Goal: Information Seeking & Learning: Learn about a topic

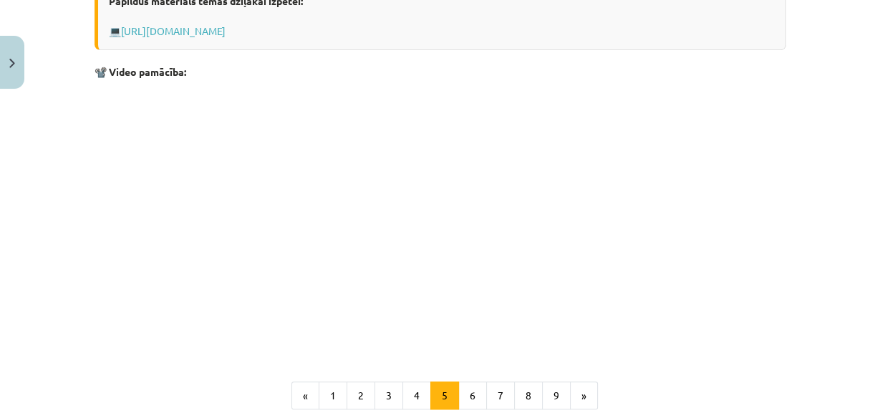
scroll to position [981, 0]
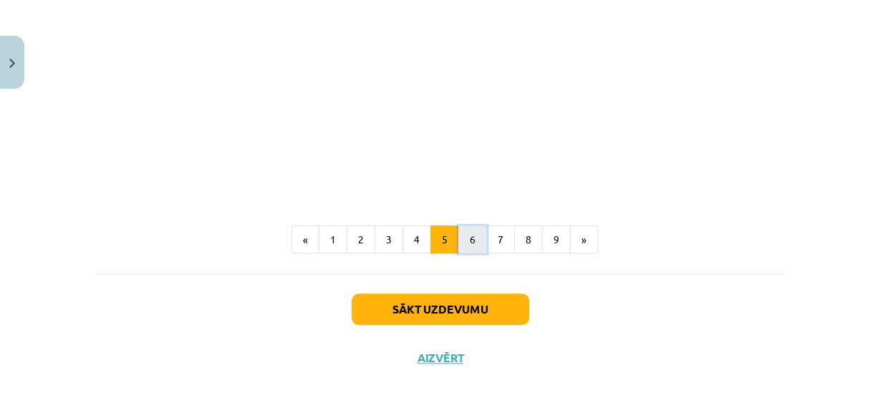
click at [463, 239] on button "6" at bounding box center [472, 240] width 29 height 29
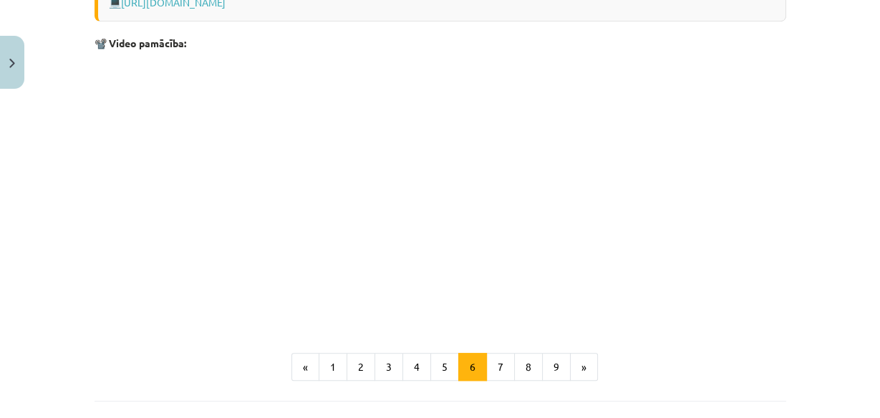
scroll to position [890, 0]
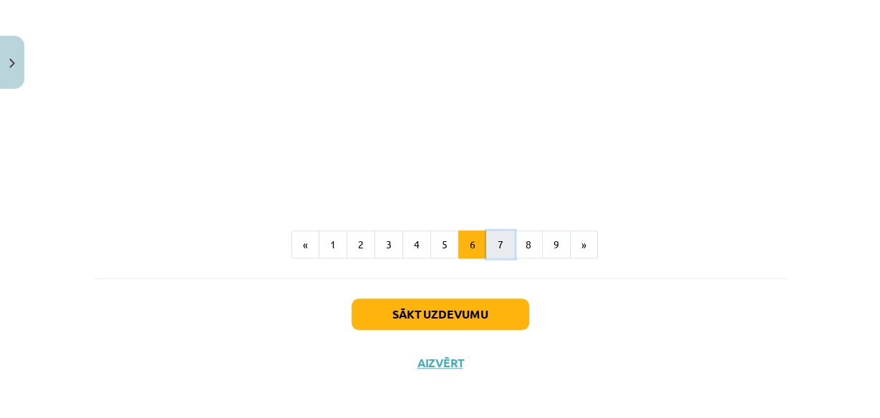
click at [489, 244] on button "7" at bounding box center [500, 245] width 29 height 29
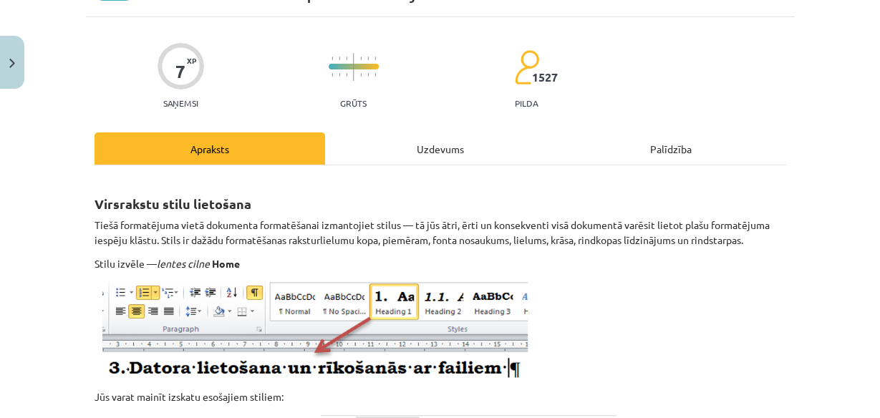
scroll to position [135, 0]
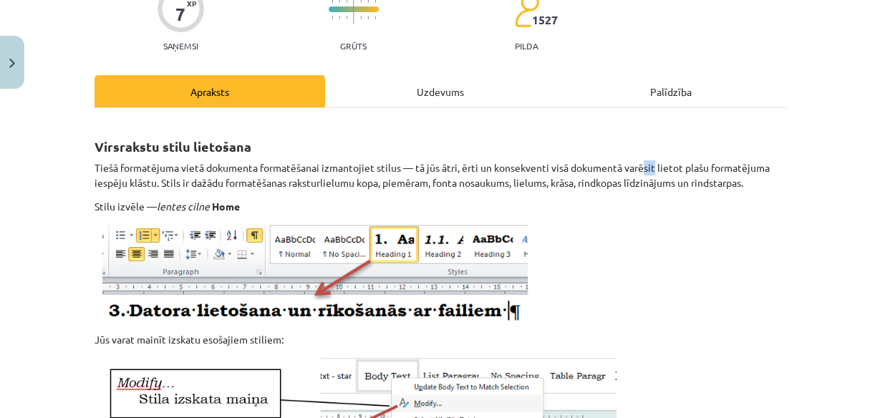
drag, startPoint x: 641, startPoint y: 165, endPoint x: 650, endPoint y: 165, distance: 9.3
click at [650, 165] on p "Tiešā formatējuma vietā dokumenta formatēšanai izmantojiet stilus — tā jūs ātri…" at bounding box center [441, 175] width 692 height 30
click at [670, 186] on p "Tiešā formatējuma vietā dokumenta formatēšanai izmantojiet stilus — tā jūs ātri…" at bounding box center [441, 175] width 692 height 30
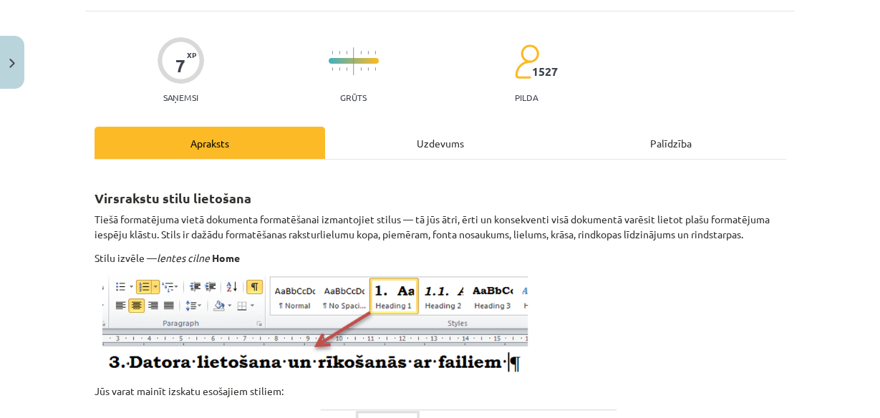
scroll to position [115, 0]
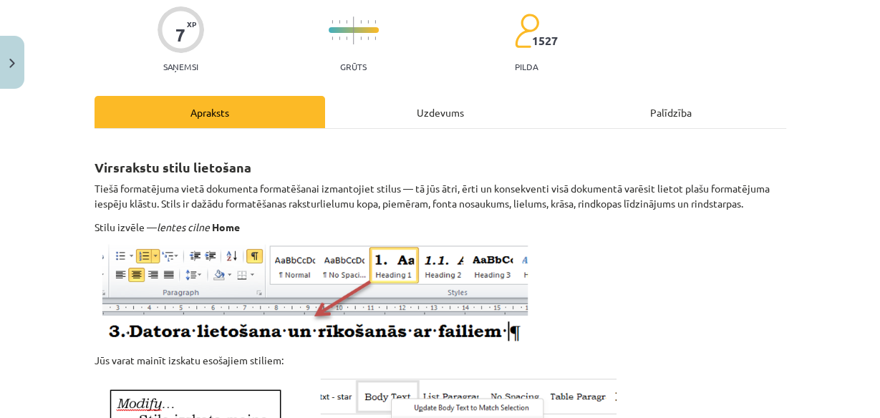
drag, startPoint x: 592, startPoint y: 155, endPoint x: 673, endPoint y: 193, distance: 89.4
drag, startPoint x: 673, startPoint y: 193, endPoint x: 606, endPoint y: 201, distance: 67.9
click at [606, 201] on p "Tiešā formatējuma vietā dokumenta formatēšanai izmantojiet stilus — tā jūs ātri…" at bounding box center [441, 196] width 692 height 30
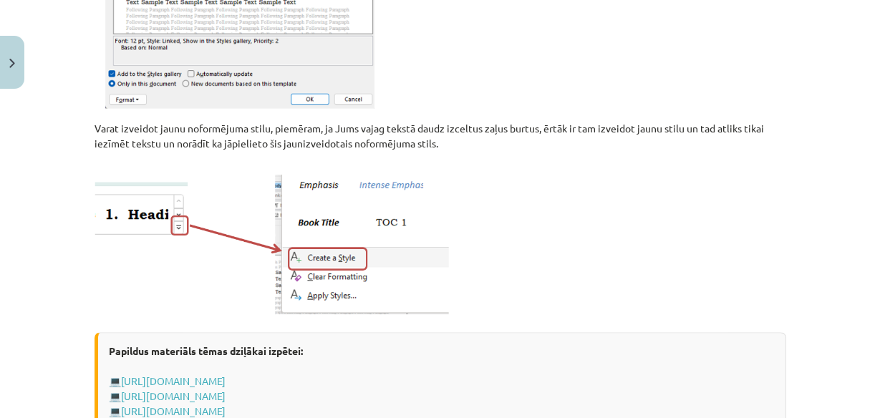
scroll to position [745, 0]
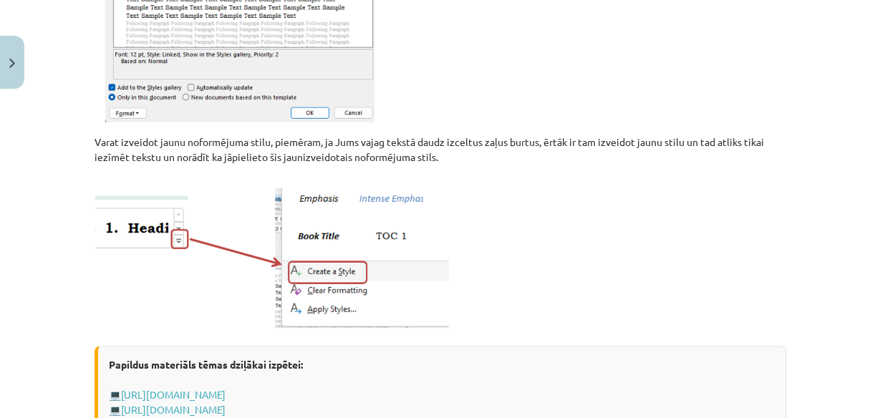
drag, startPoint x: 359, startPoint y: 246, endPoint x: 579, endPoint y: 226, distance: 221.5
drag, startPoint x: 579, startPoint y: 226, endPoint x: 486, endPoint y: 196, distance: 97.9
click at [486, 196] on p at bounding box center [441, 252] width 692 height 158
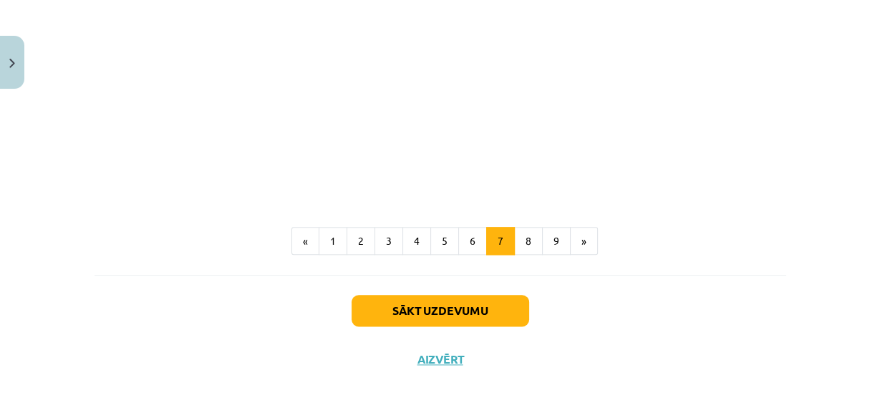
scroll to position [991, 0]
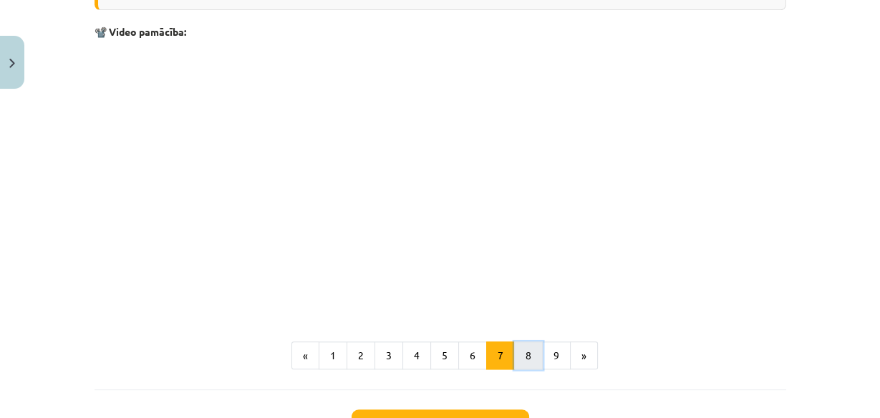
click at [521, 347] on button "8" at bounding box center [528, 356] width 29 height 29
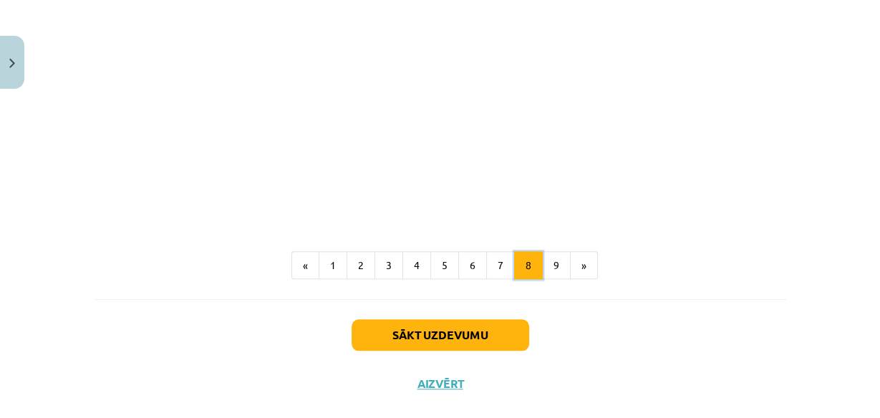
scroll to position [1198, 0]
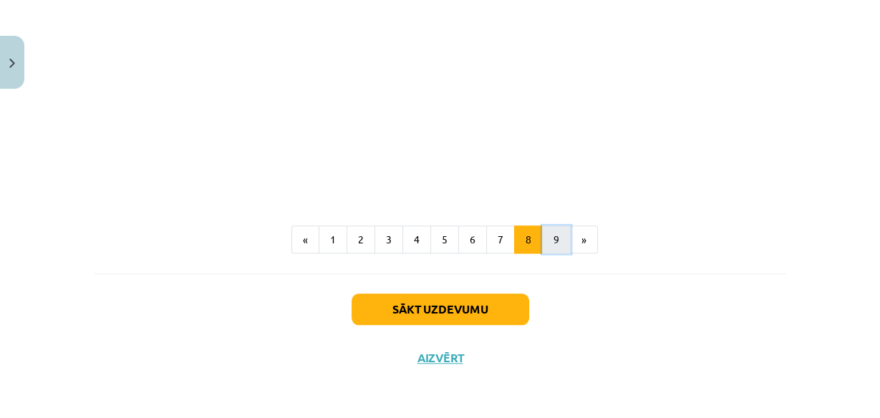
click at [549, 242] on button "9" at bounding box center [556, 240] width 29 height 29
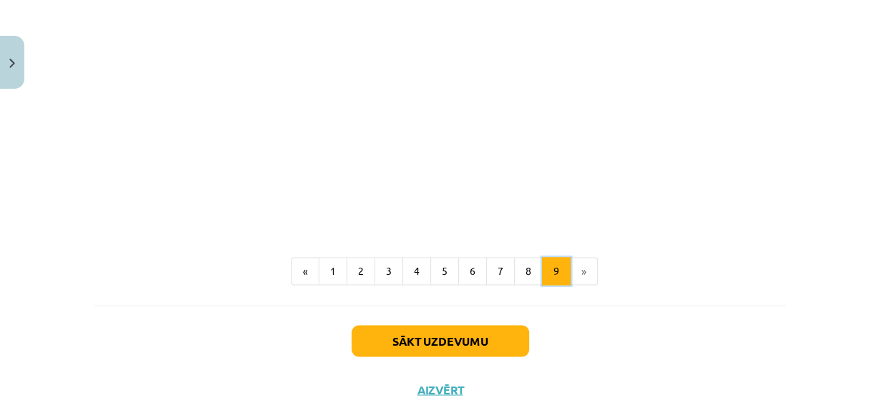
scroll to position [1889, 0]
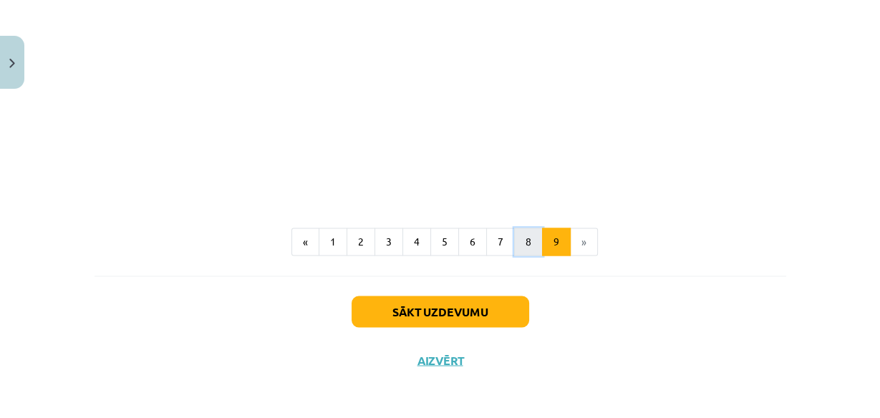
click at [525, 240] on button "8" at bounding box center [528, 242] width 29 height 29
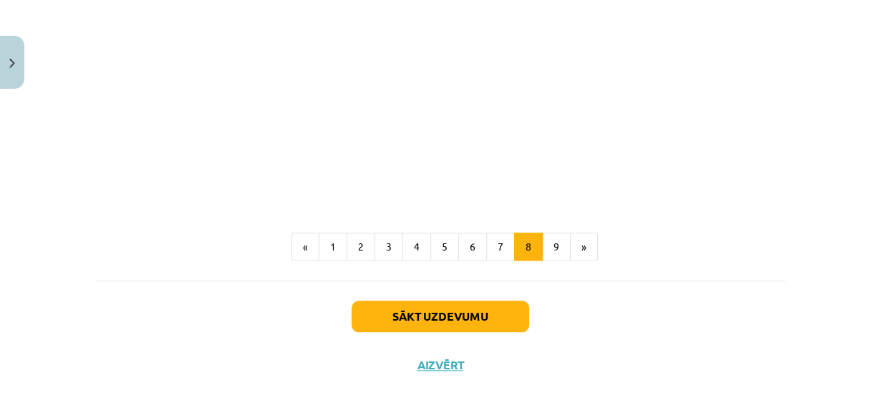
scroll to position [1198, 0]
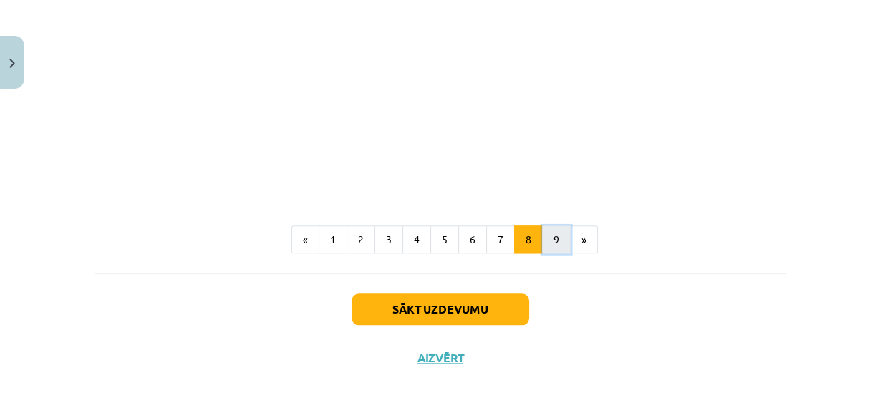
click at [542, 236] on button "9" at bounding box center [556, 240] width 29 height 29
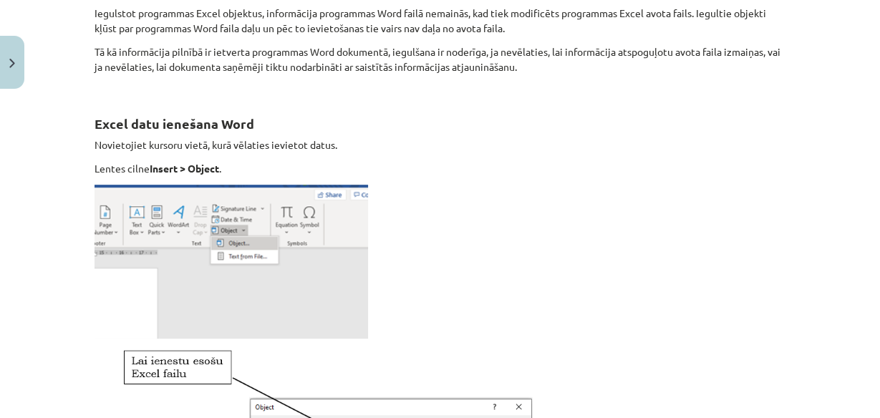
scroll to position [542, 0]
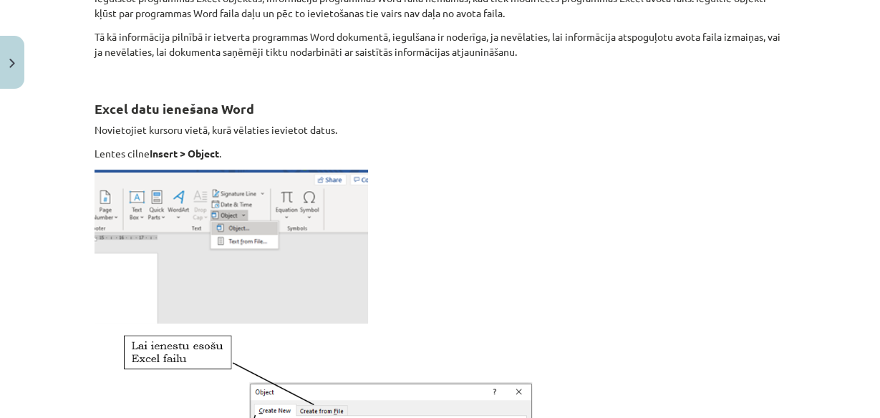
drag, startPoint x: 503, startPoint y: 191, endPoint x: 534, endPoint y: 180, distance: 32.6
drag, startPoint x: 534, startPoint y: 180, endPoint x: 463, endPoint y: 137, distance: 82.9
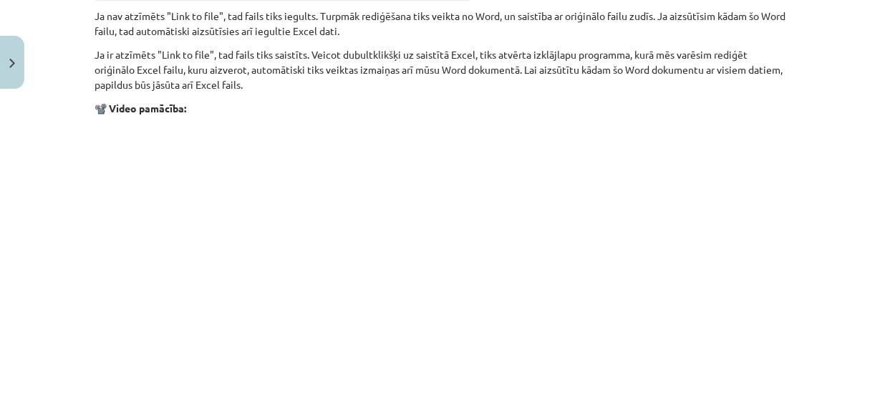
scroll to position [1889, 0]
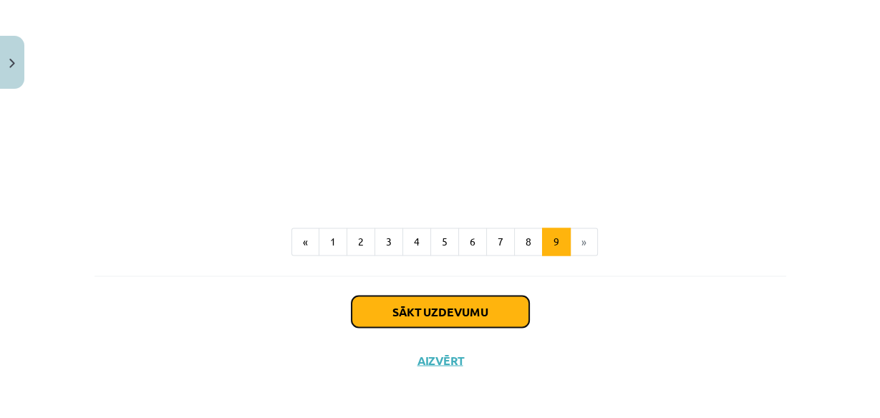
click at [497, 307] on button "Sākt uzdevumu" at bounding box center [441, 312] width 178 height 32
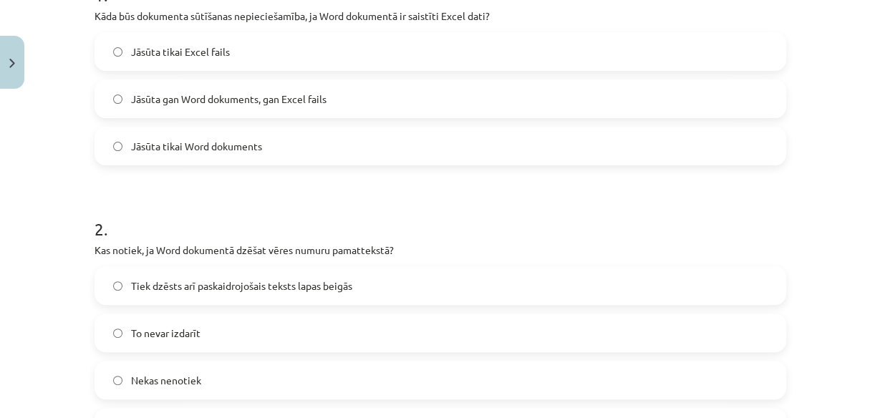
scroll to position [275, 0]
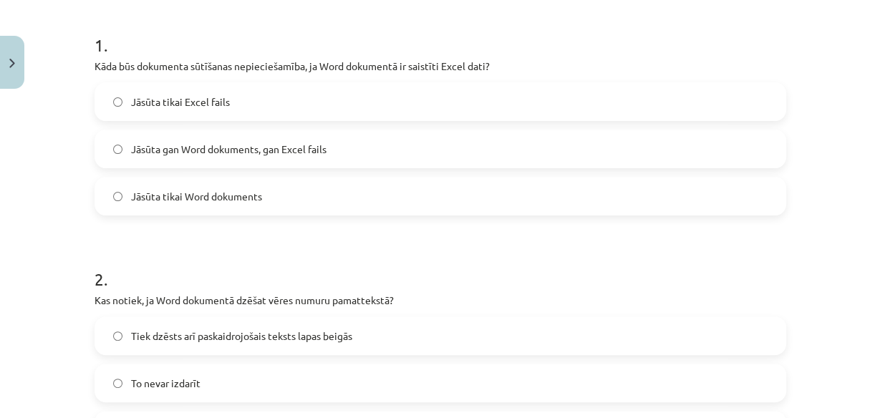
click at [161, 201] on span "Jāsūta tikai Word dokuments" at bounding box center [196, 196] width 131 height 15
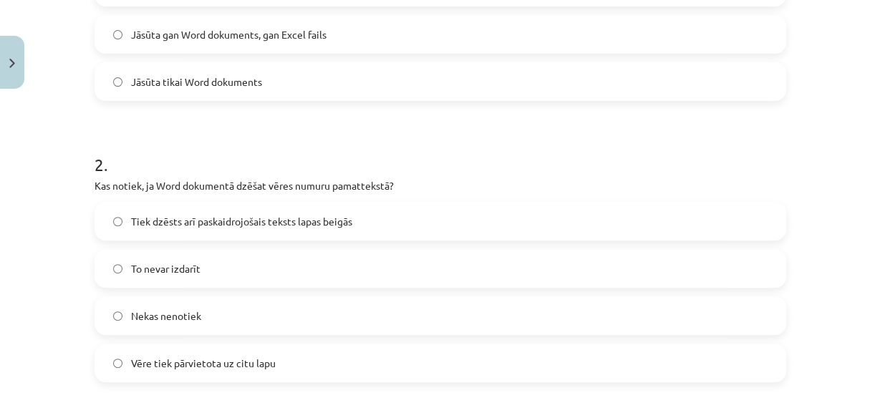
scroll to position [447, 0]
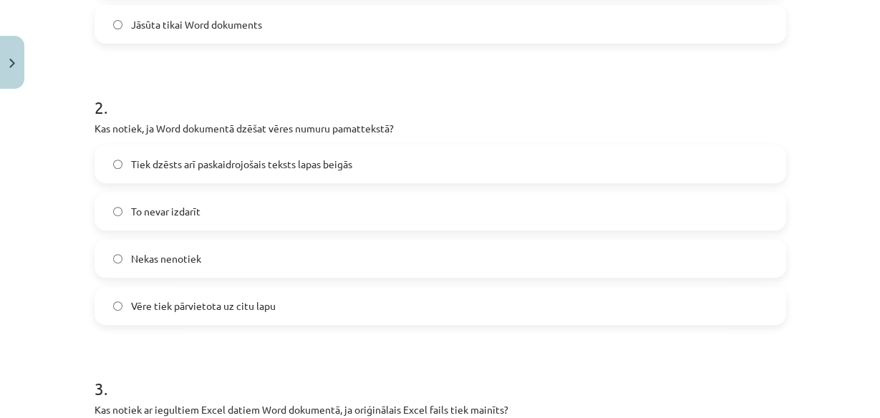
click at [150, 167] on span "Tiek dzēsts arī paskaidrojošais teksts lapas beigās" at bounding box center [241, 164] width 221 height 15
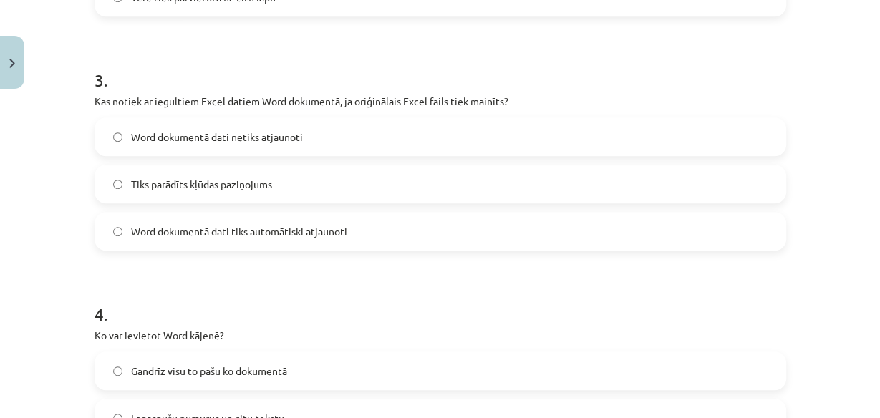
scroll to position [802, 0]
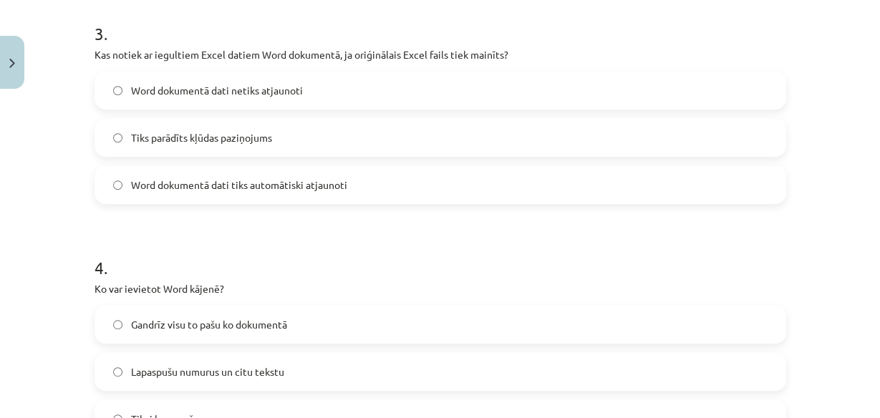
click at [205, 90] on span "Word dokumentā dati netiks atjaunoti" at bounding box center [217, 90] width 172 height 15
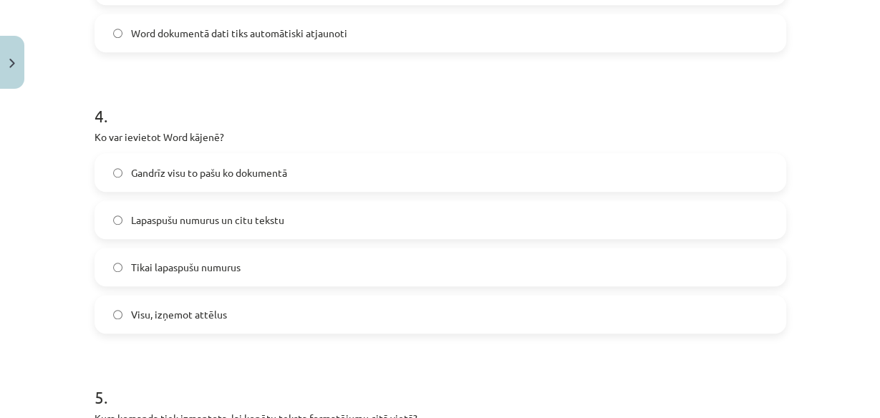
scroll to position [974, 0]
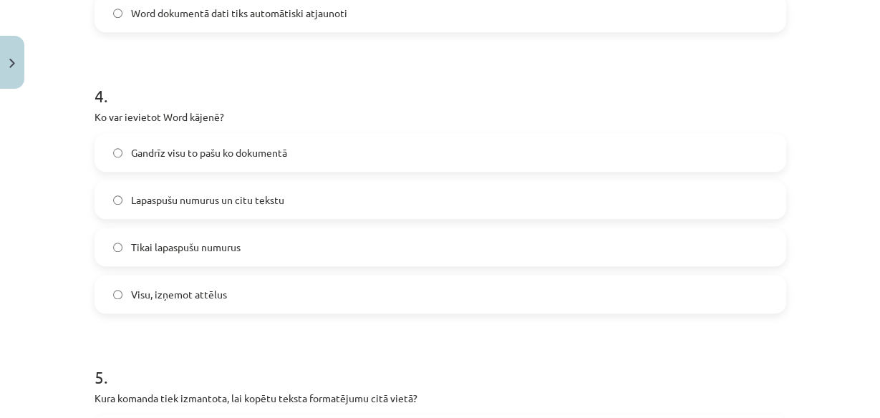
click at [233, 198] on span "Lapaspušu numurus un citu tekstu" at bounding box center [207, 200] width 153 height 15
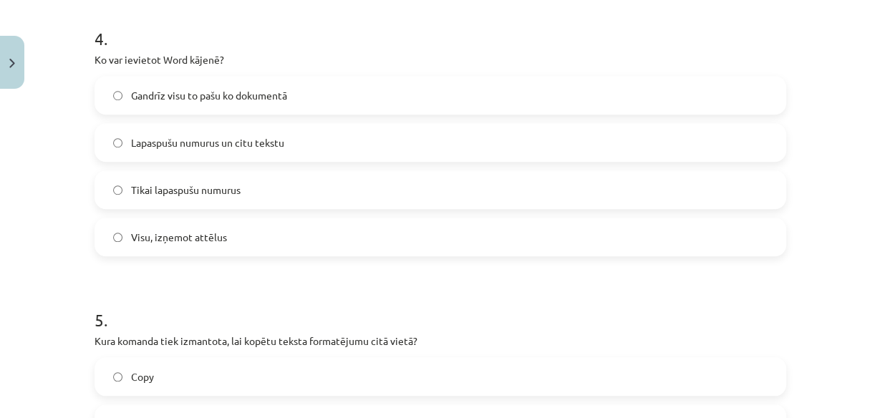
scroll to position [1261, 0]
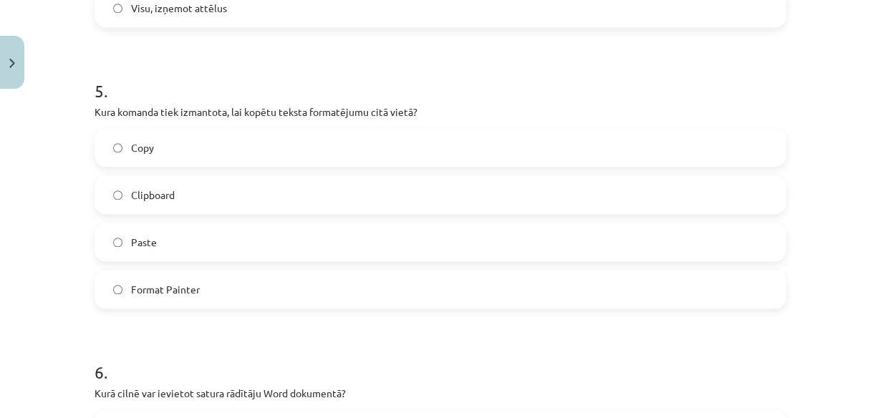
click at [232, 271] on label "Format Painter" at bounding box center [440, 289] width 689 height 36
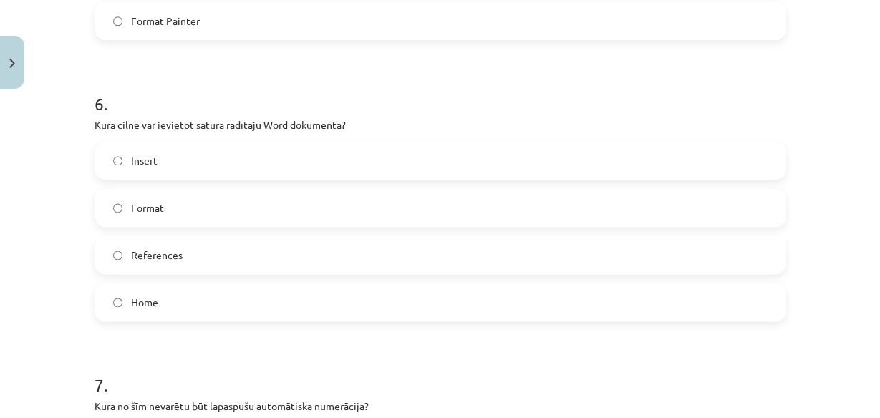
scroll to position [1547, 0]
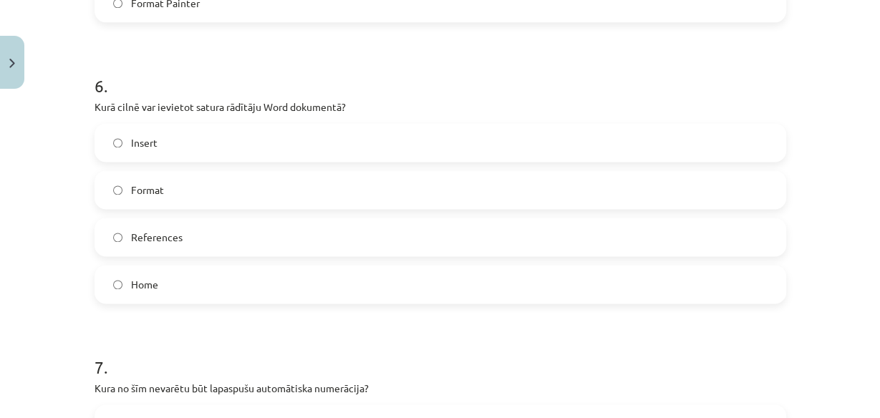
click at [248, 138] on label "Insert" at bounding box center [440, 143] width 689 height 36
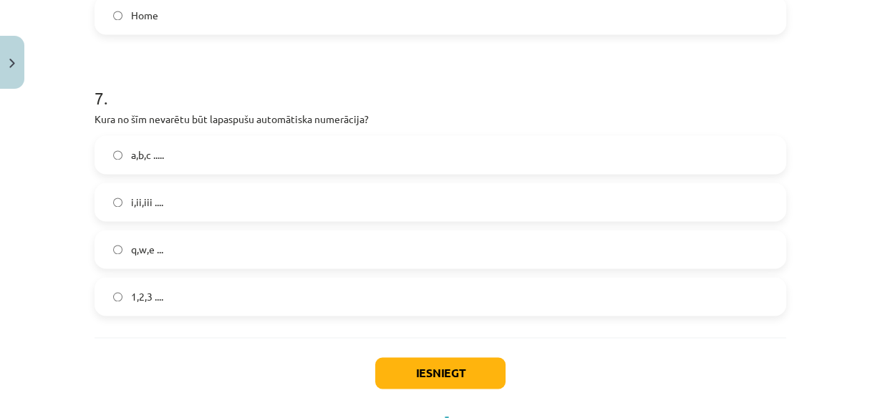
scroll to position [1834, 0]
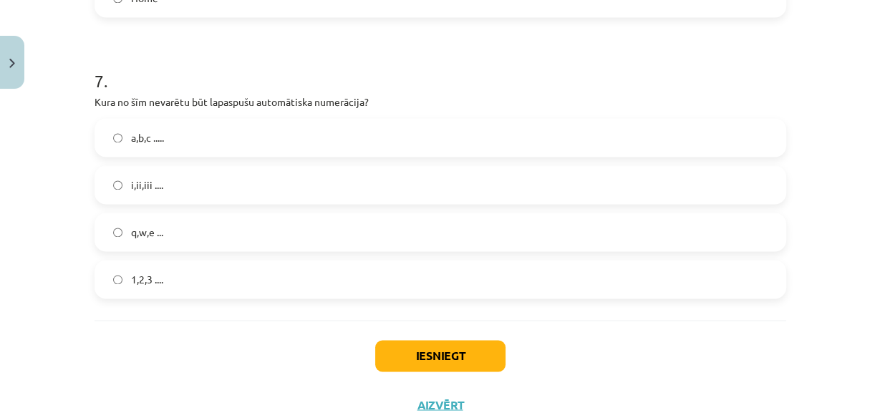
click at [238, 185] on label "i,ii,iii ...." at bounding box center [440, 185] width 689 height 36
click at [188, 232] on label "q,w,e ..." at bounding box center [440, 232] width 689 height 36
click at [458, 349] on button "Iesniegt" at bounding box center [440, 356] width 130 height 32
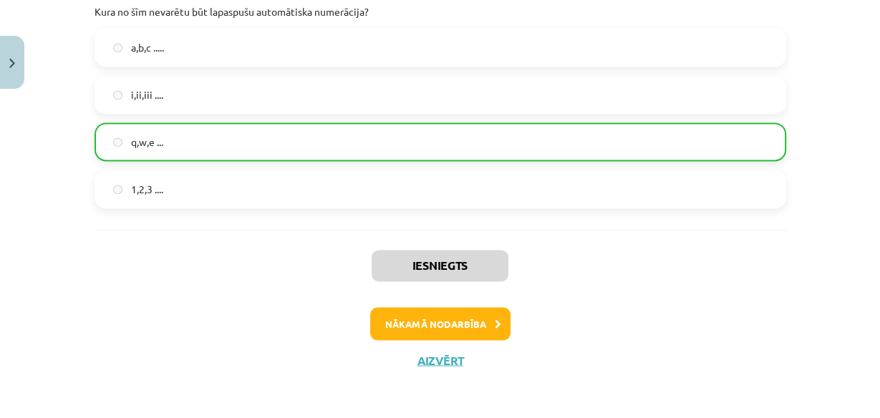
scroll to position [1867, 0]
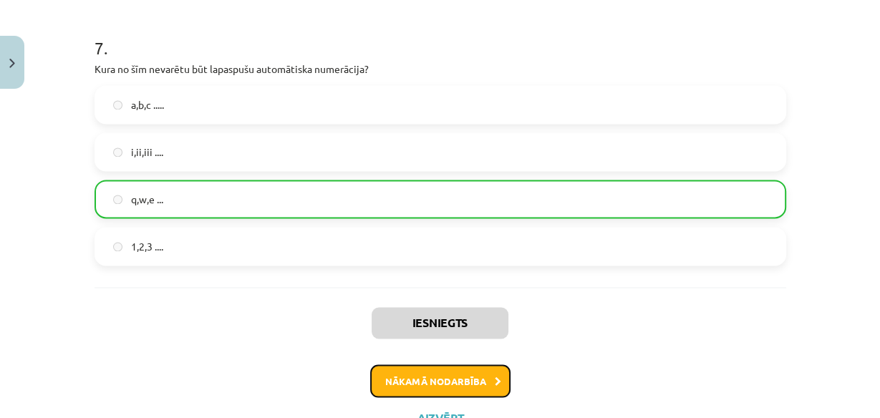
click at [469, 373] on button "Nākamā nodarbība" at bounding box center [440, 381] width 140 height 33
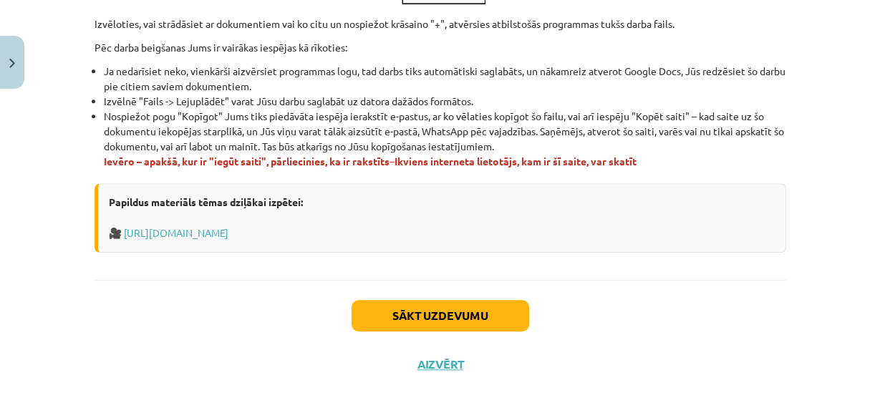
scroll to position [964, 0]
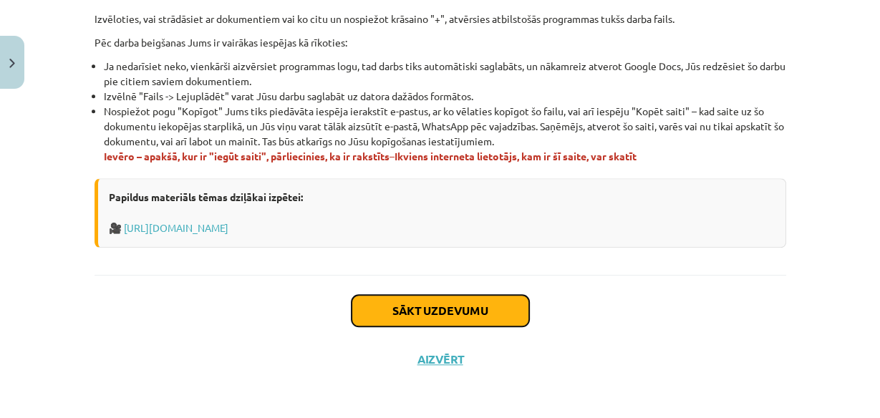
click at [484, 308] on button "Sākt uzdevumu" at bounding box center [441, 311] width 178 height 32
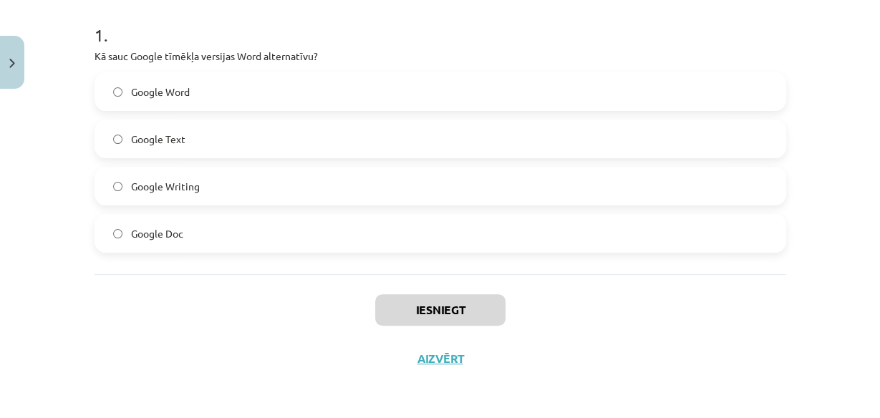
scroll to position [228, 0]
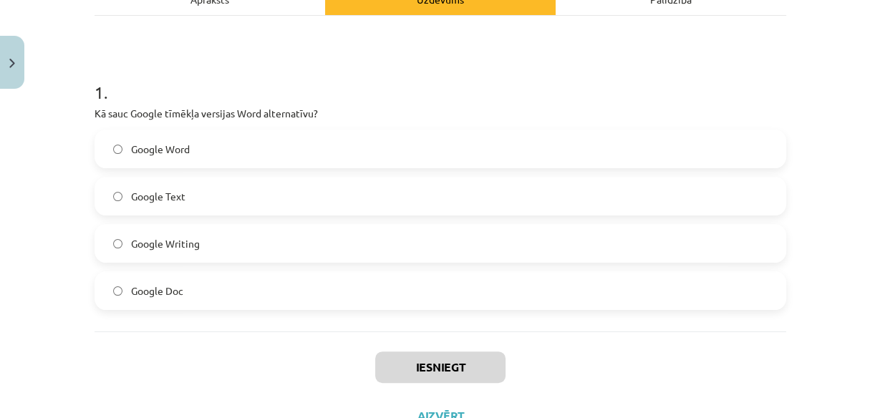
click at [337, 292] on label "Google Doc" at bounding box center [440, 291] width 689 height 36
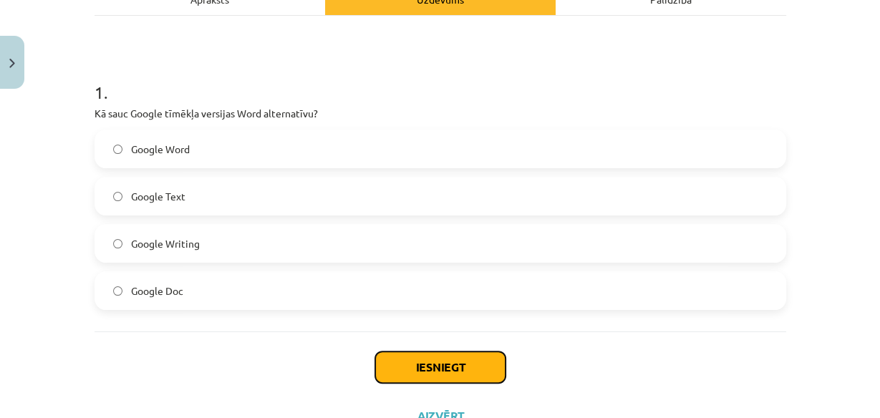
click at [413, 368] on button "Iesniegt" at bounding box center [440, 368] width 130 height 32
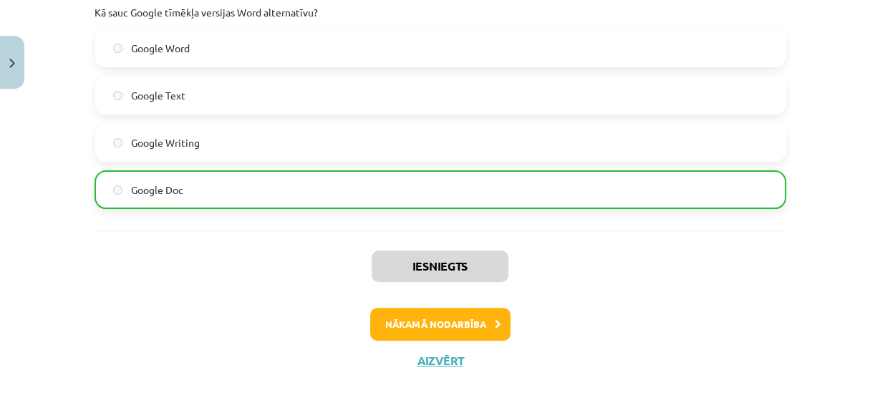
scroll to position [330, 0]
click at [438, 324] on button "Nākamā nodarbība" at bounding box center [440, 323] width 140 height 33
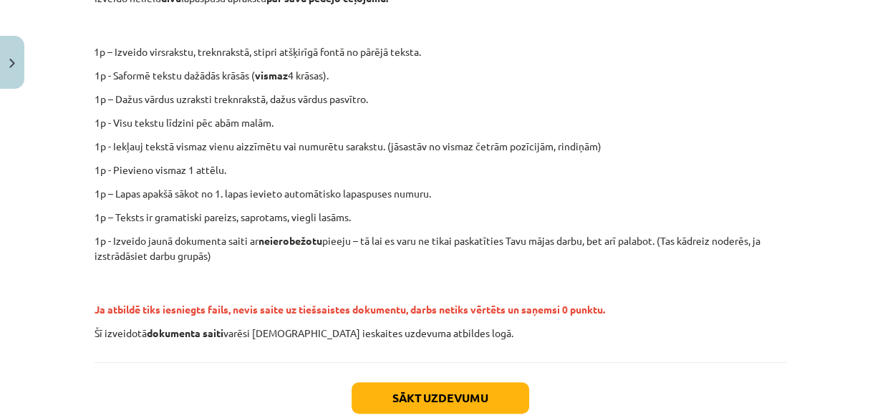
scroll to position [357, 0]
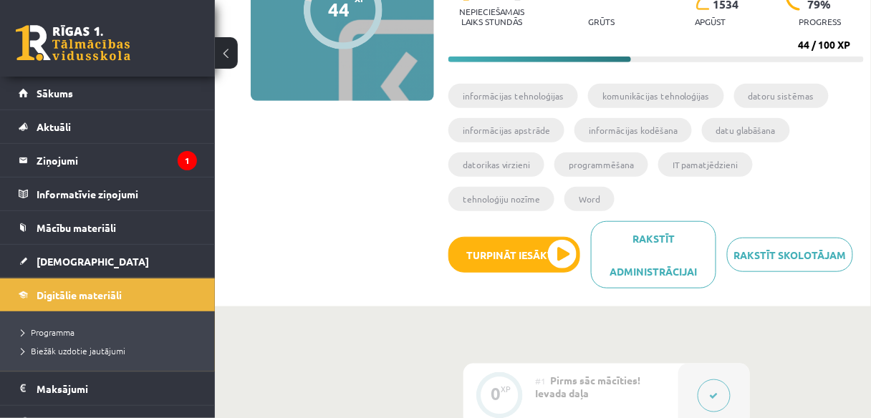
scroll to position [91, 0]
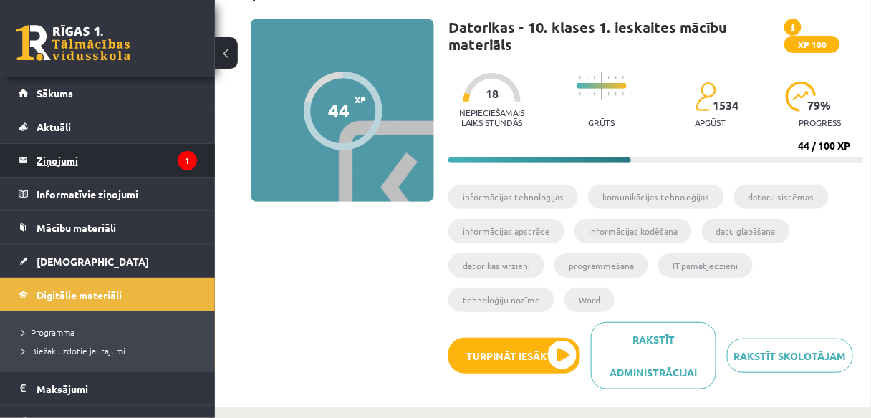
click at [158, 170] on legend "Ziņojumi 1" at bounding box center [117, 160] width 160 height 33
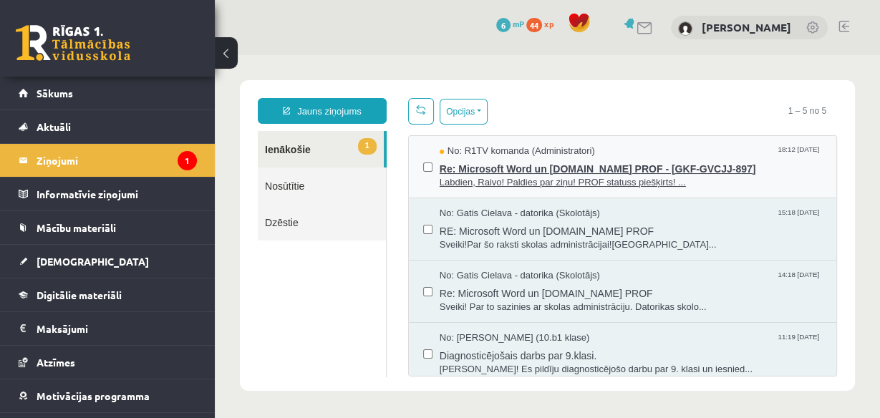
click at [532, 167] on span "Re: Microsoft Word un Uzdevumi.lv PROF - [GKF-GVCJJ-897]" at bounding box center [631, 167] width 383 height 18
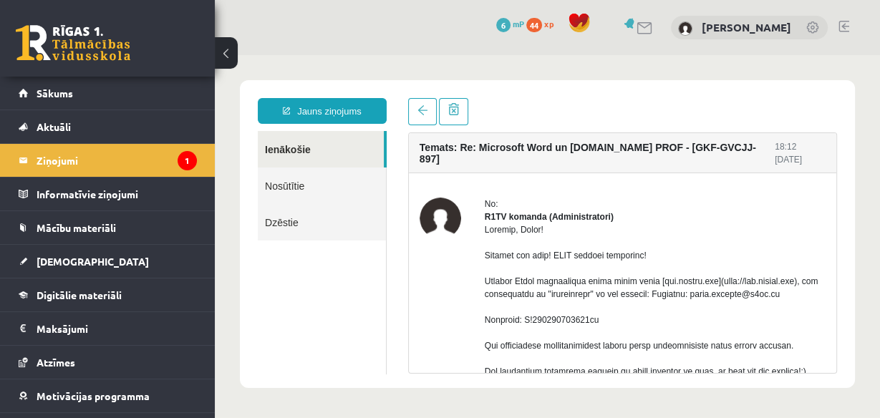
click at [654, 23] on link at bounding box center [645, 28] width 17 height 12
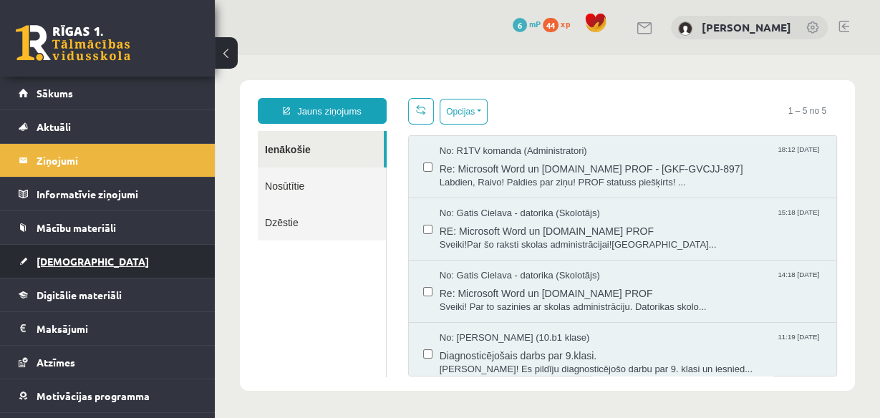
click at [84, 259] on link "[DEMOGRAPHIC_DATA]" at bounding box center [108, 261] width 178 height 33
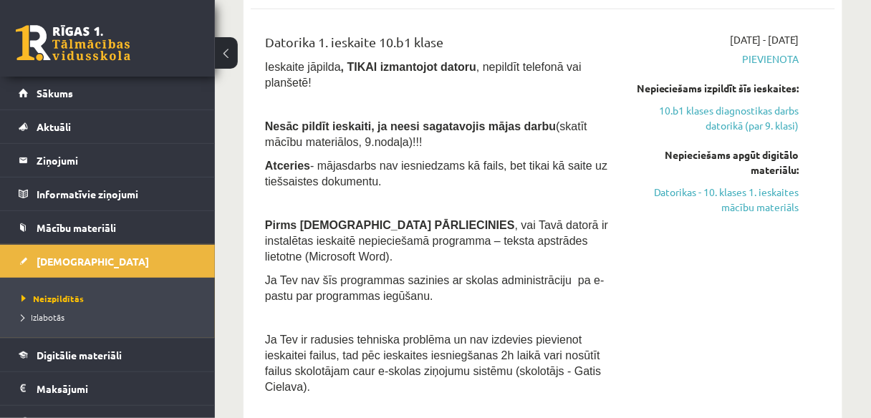
scroll to position [344, 0]
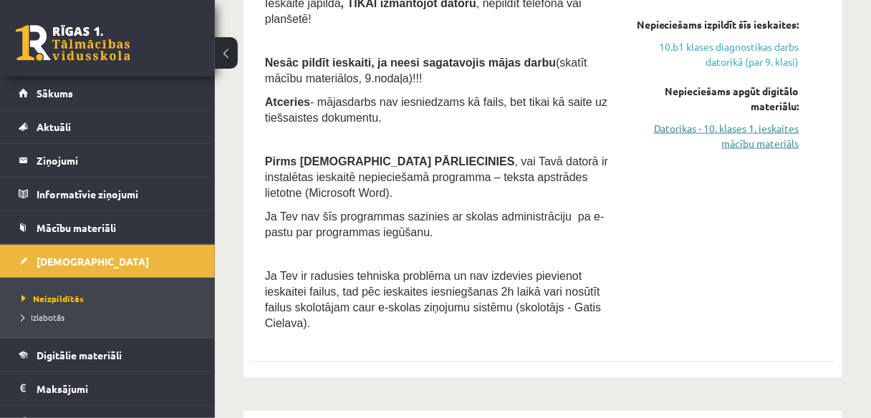
click at [737, 151] on link "Datorikas - 10. klases 1. ieskaites mācību materiāls" at bounding box center [717, 136] width 164 height 30
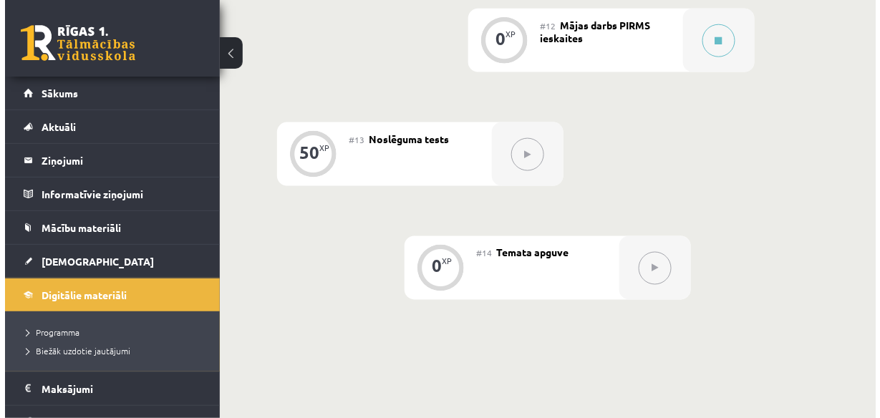
scroll to position [1703, 0]
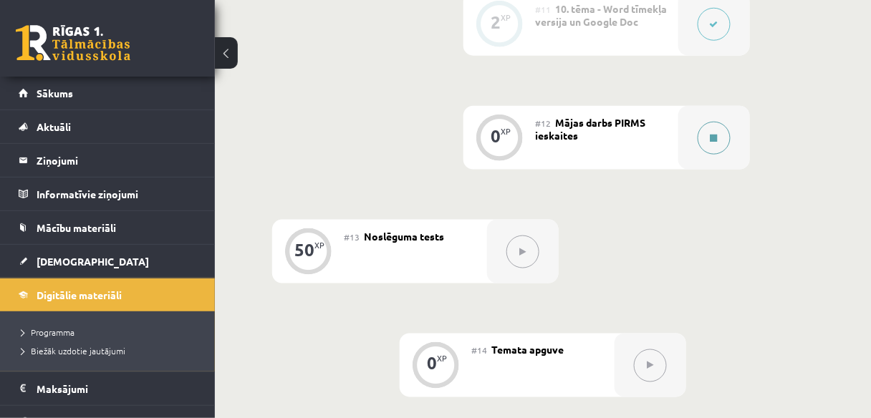
click at [705, 149] on button at bounding box center [714, 138] width 33 height 33
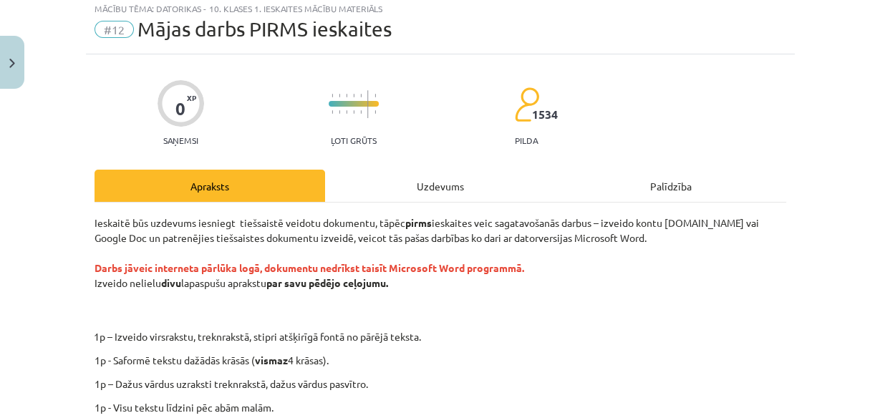
scroll to position [13, 0]
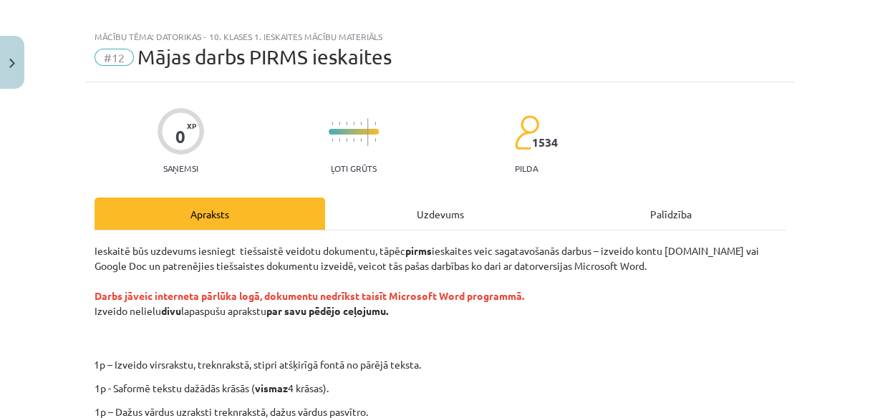
click at [365, 221] on div "Uzdevums" at bounding box center [440, 214] width 231 height 32
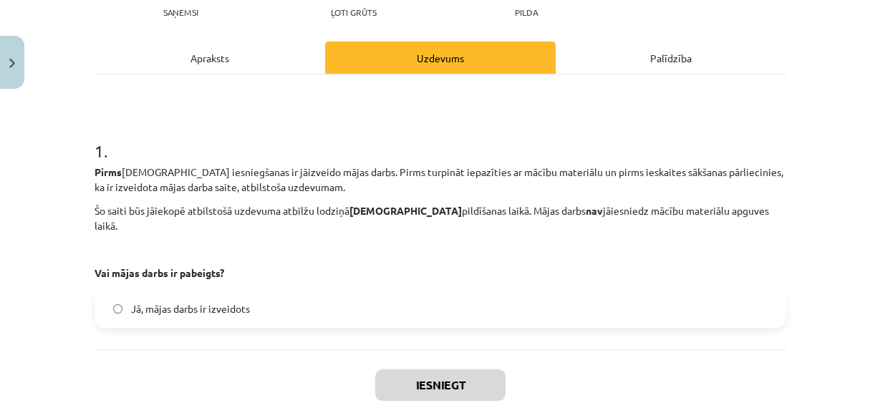
scroll to position [115, 0]
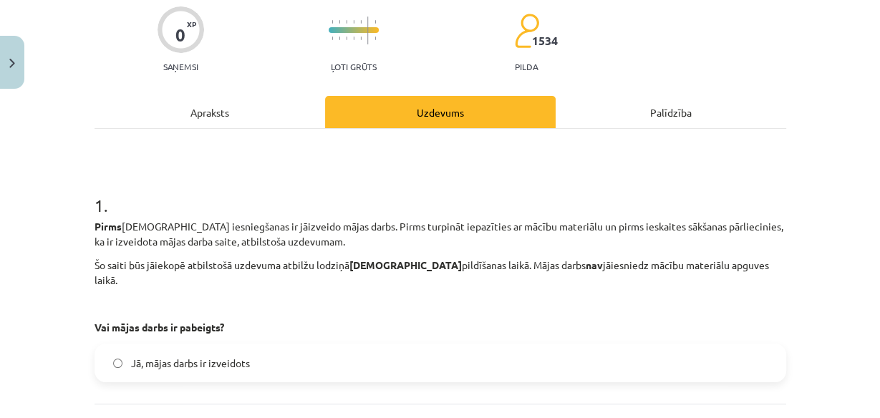
click at [246, 115] on div "Apraksts" at bounding box center [210, 112] width 231 height 32
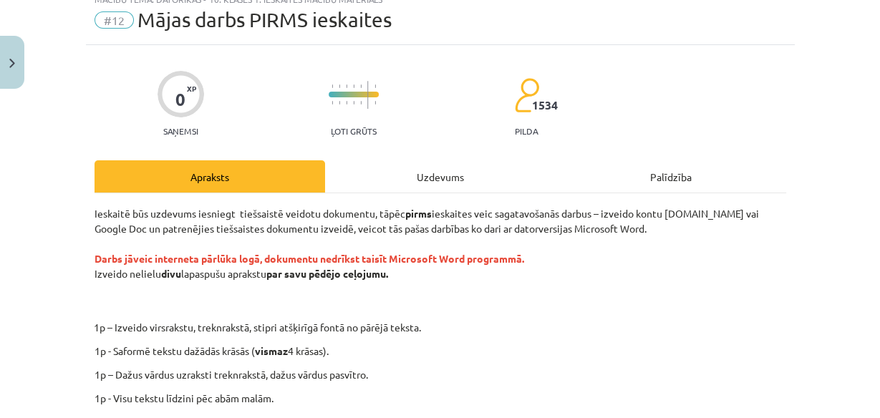
scroll to position [92, 0]
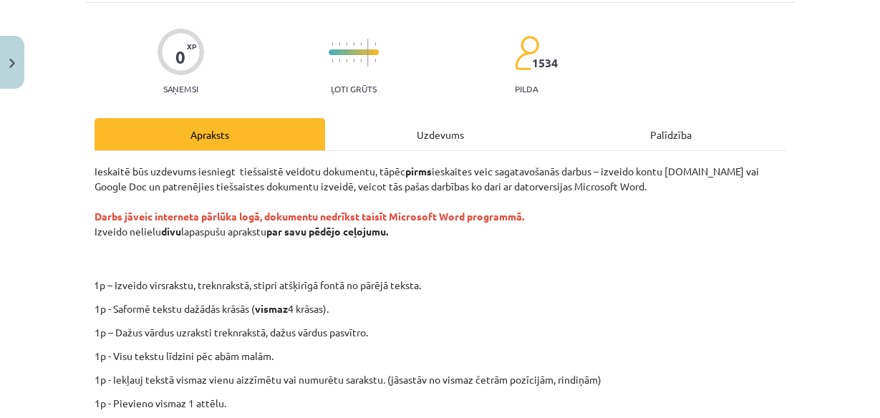
drag, startPoint x: 90, startPoint y: 169, endPoint x: 526, endPoint y: 213, distance: 438.5
click at [526, 213] on p "Ieskaitē būs uzdevums iesniegt tiešsaistē veidotu dokumentu, tāpēc pirms ieskai…" at bounding box center [441, 216] width 692 height 105
copy p "Ieskaitē būs uzdevums iesniegt tiešsaistē veidotu dokumentu, tāpēc pirms ieskai…"
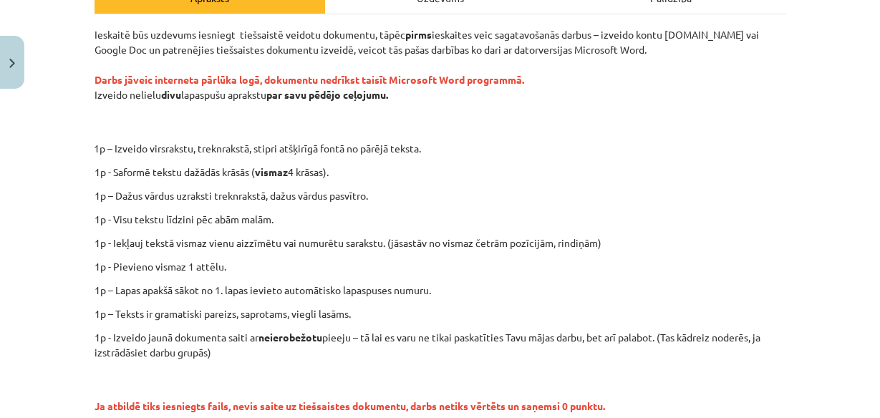
scroll to position [379, 0]
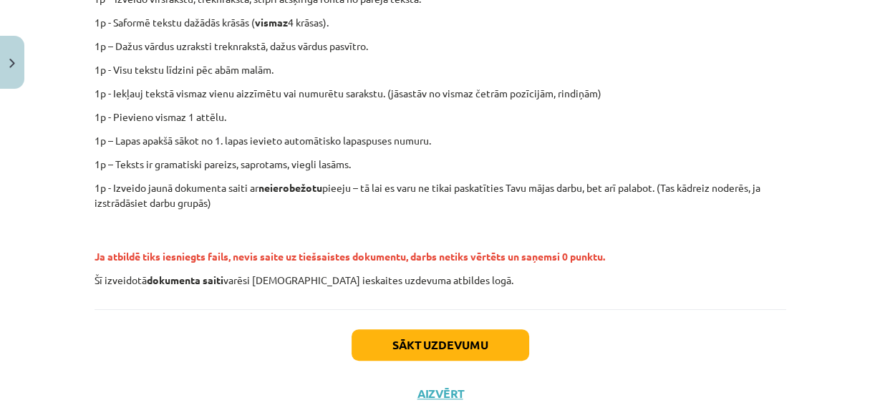
click at [431, 94] on p "1p - Iekļauj tekstā vismaz vienu aizzīmētu vai numurētu sarakstu. (jāsastāv no …" at bounding box center [441, 93] width 692 height 15
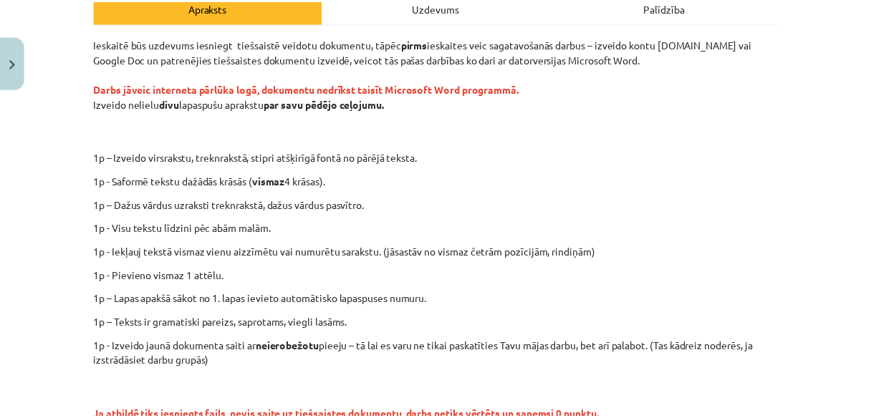
scroll to position [229, 0]
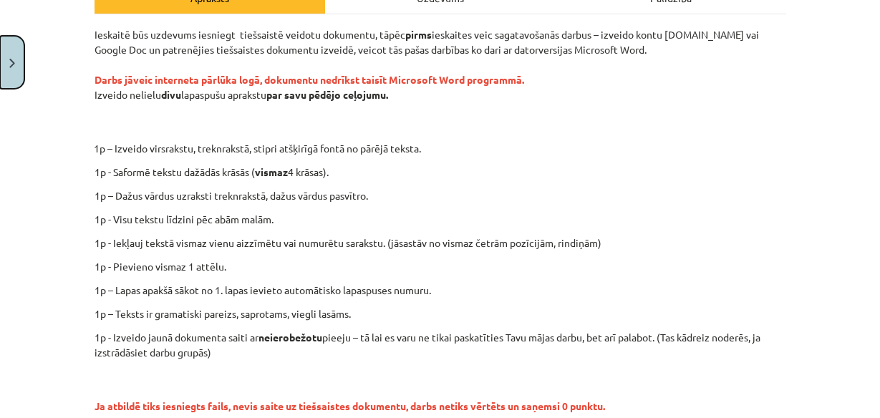
click at [17, 49] on button "Close" at bounding box center [12, 62] width 24 height 53
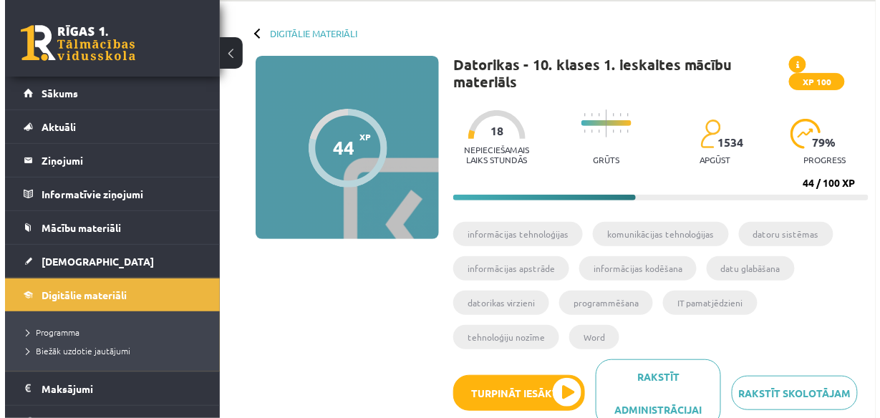
scroll to position [0, 0]
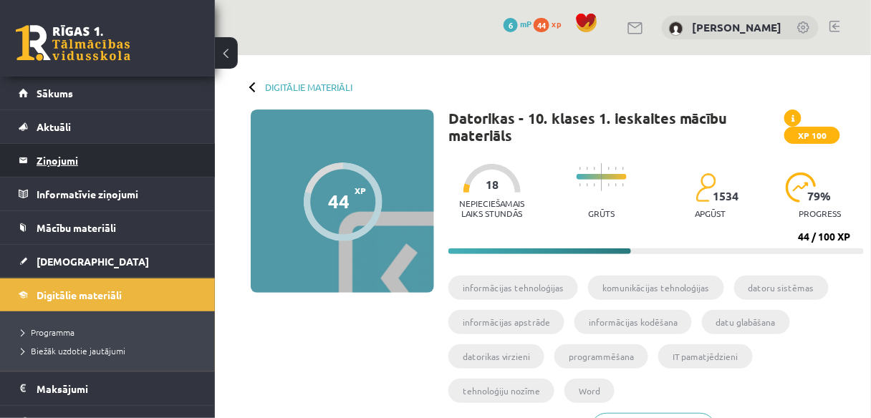
click at [145, 161] on legend "Ziņojumi 0" at bounding box center [117, 160] width 160 height 33
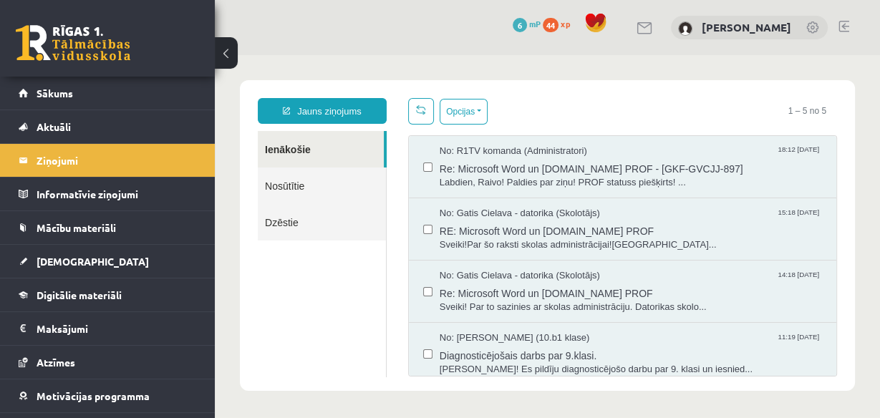
click at [329, 187] on link "Nosūtītie" at bounding box center [322, 186] width 128 height 37
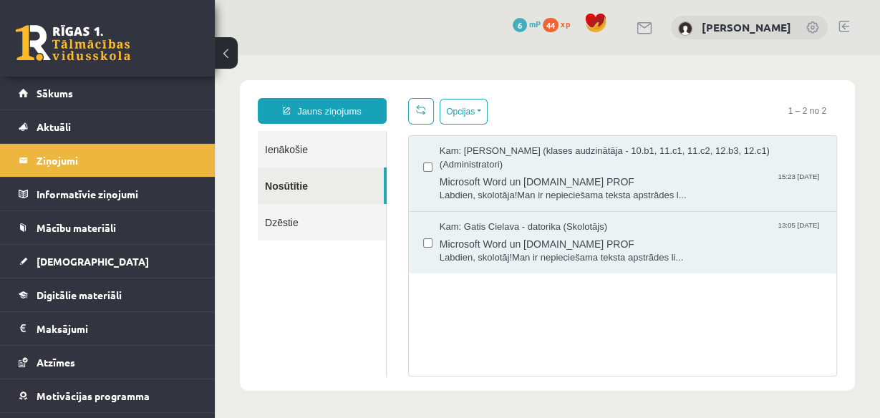
click at [317, 150] on link "Ienākošie" at bounding box center [322, 149] width 128 height 37
